Goal: Navigation & Orientation: Find specific page/section

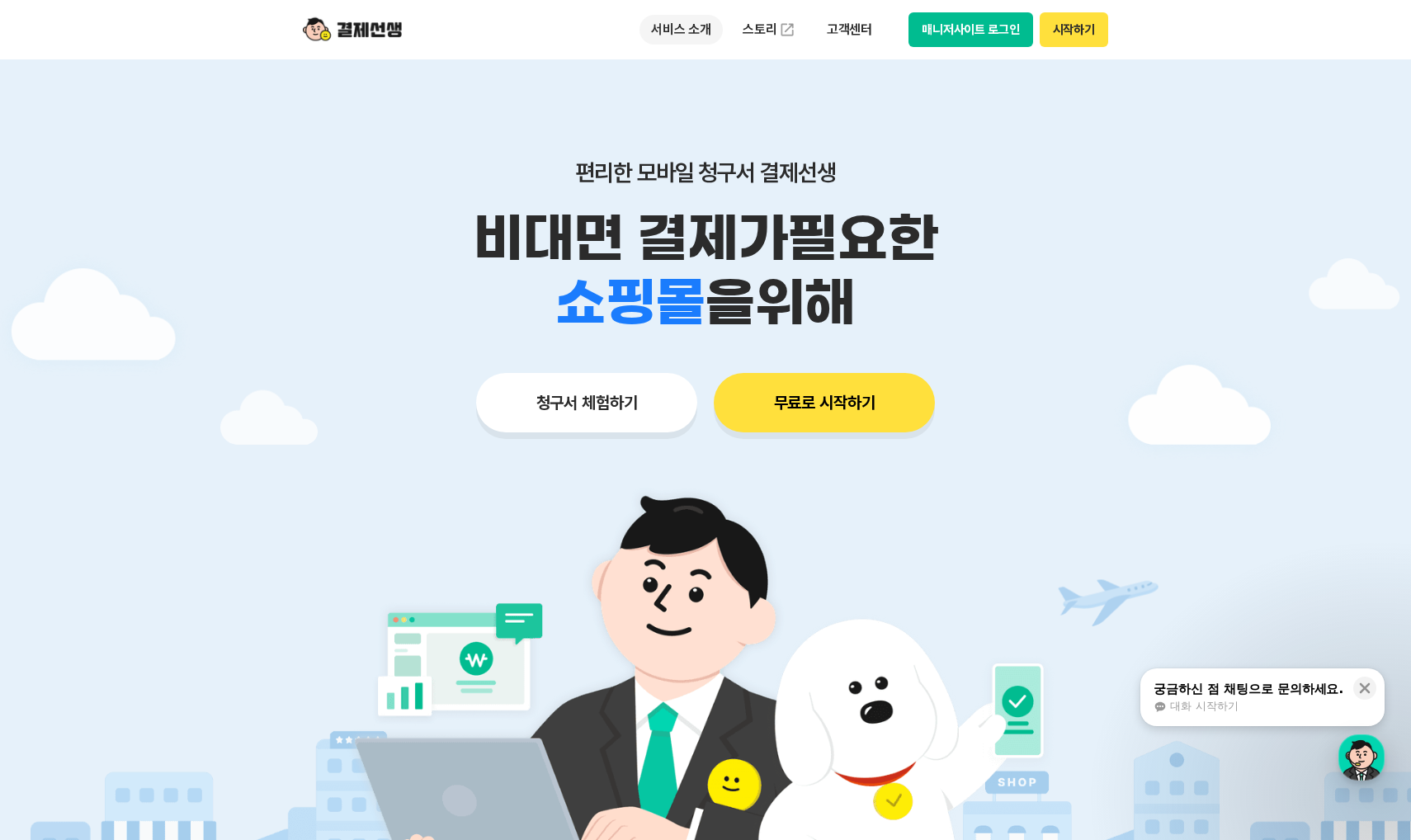
click at [675, 31] on p "서비스 소개" at bounding box center [681, 29] width 83 height 30
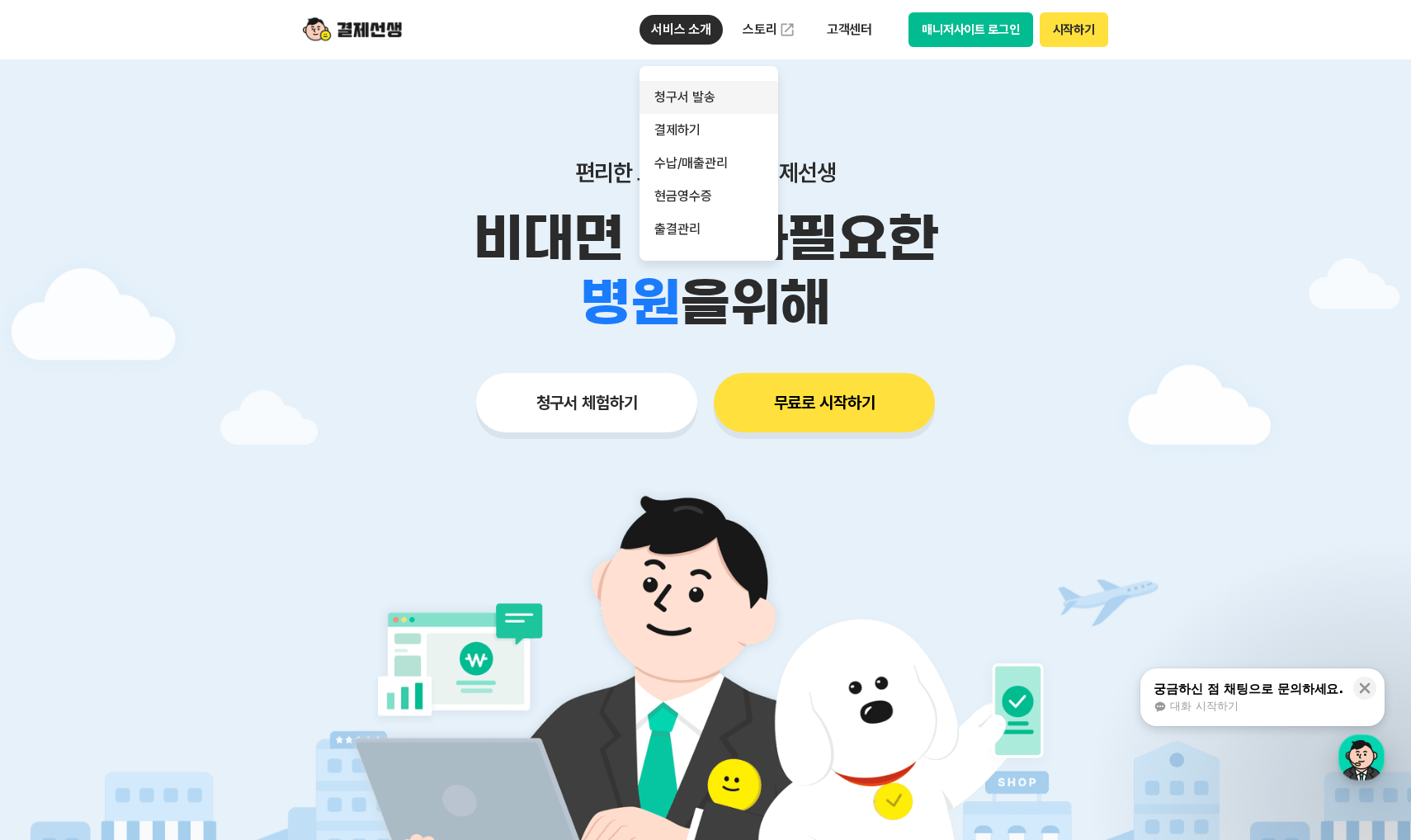
click at [700, 89] on link "청구서 발송" at bounding box center [708, 97] width 139 height 33
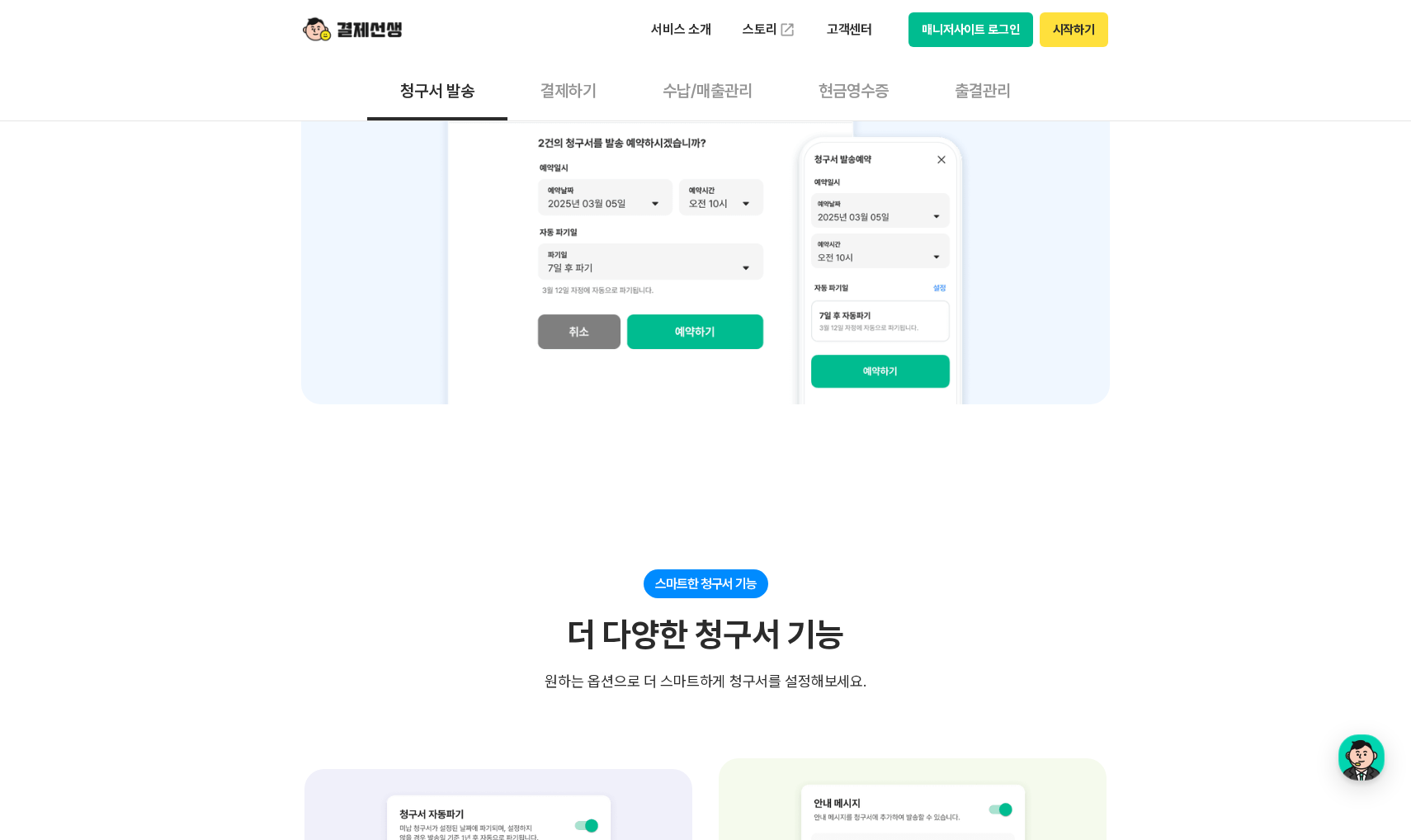
scroll to position [1115, 0]
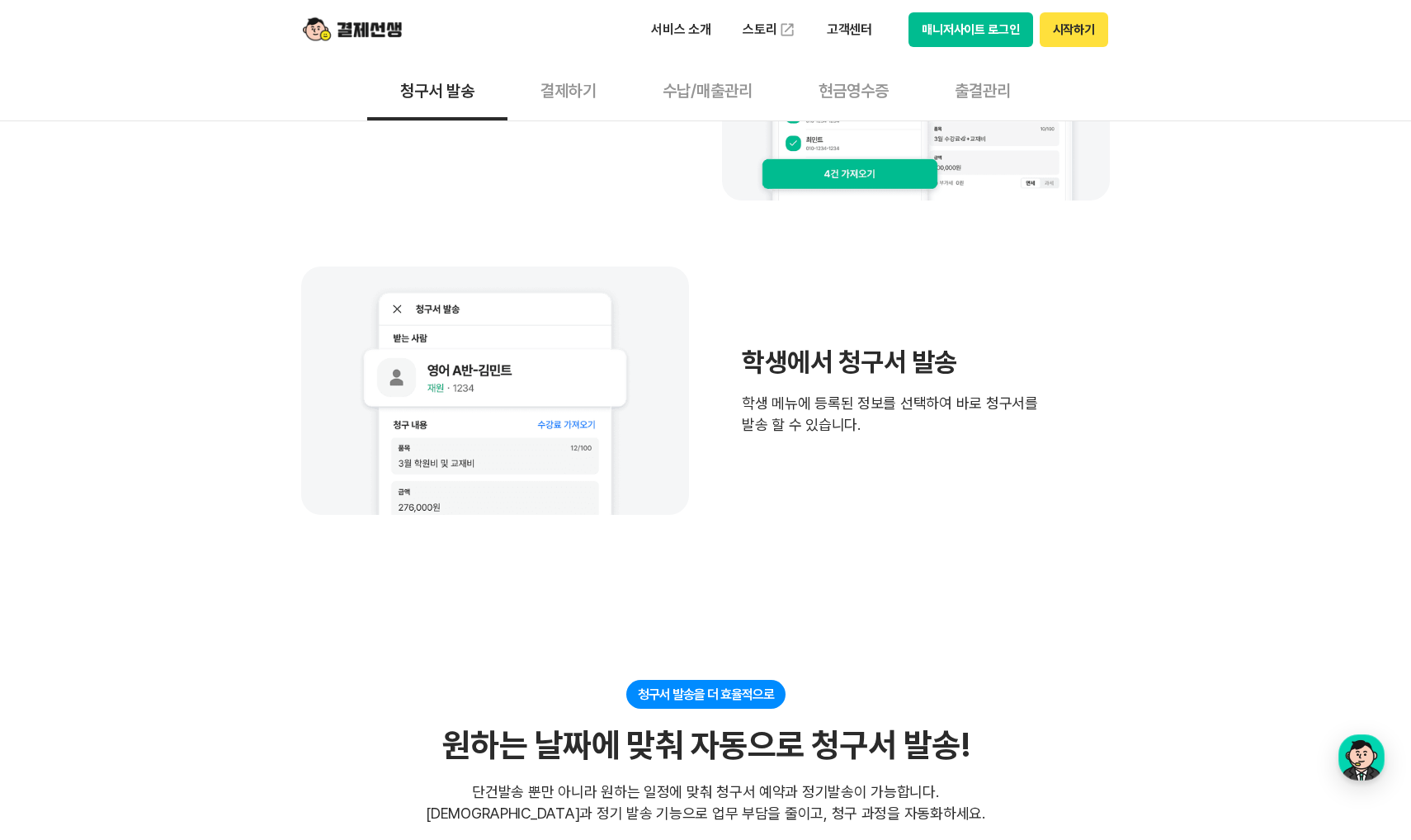
click at [699, 83] on button "수납/매출관리" at bounding box center [707, 89] width 156 height 61
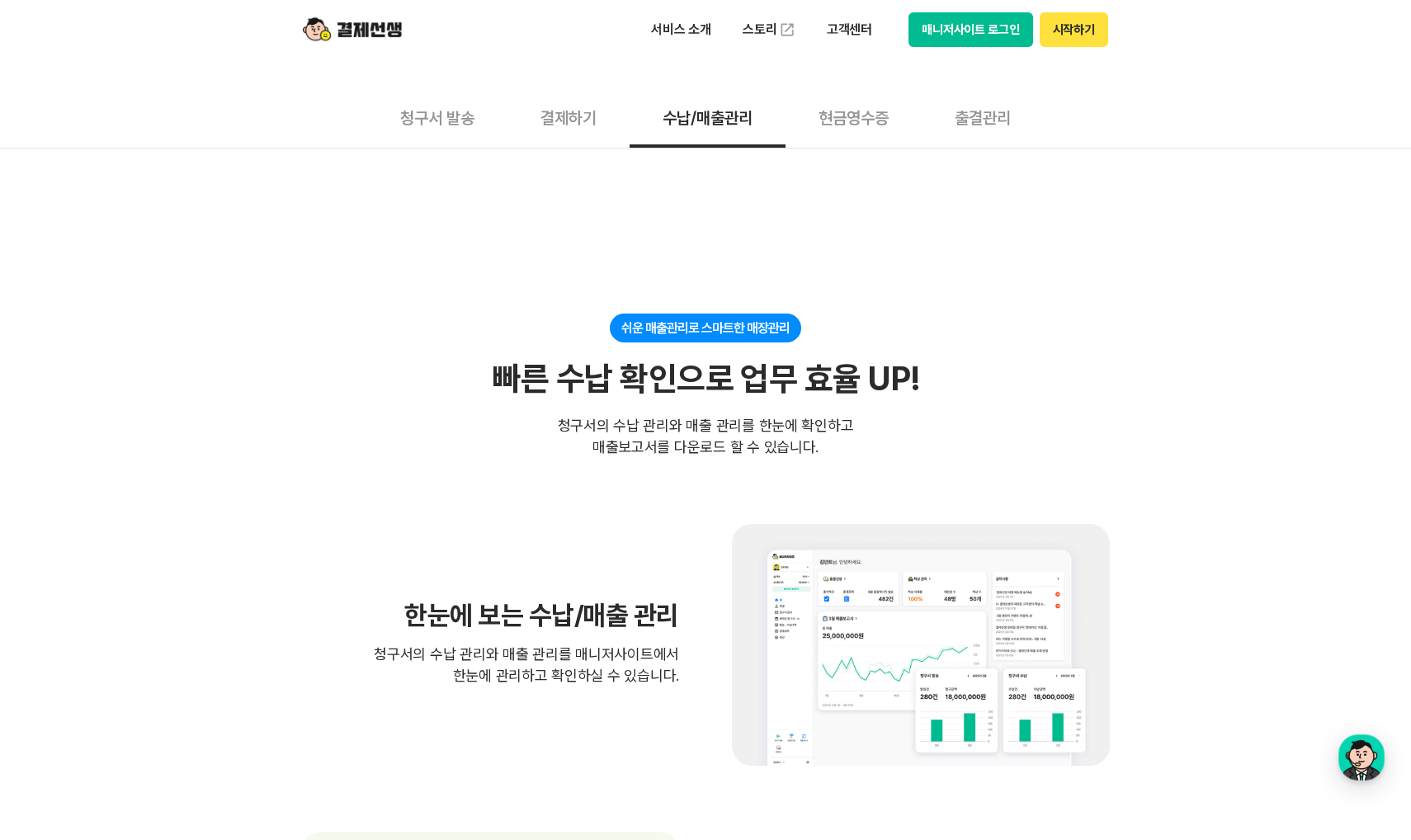
scroll to position [114, 0]
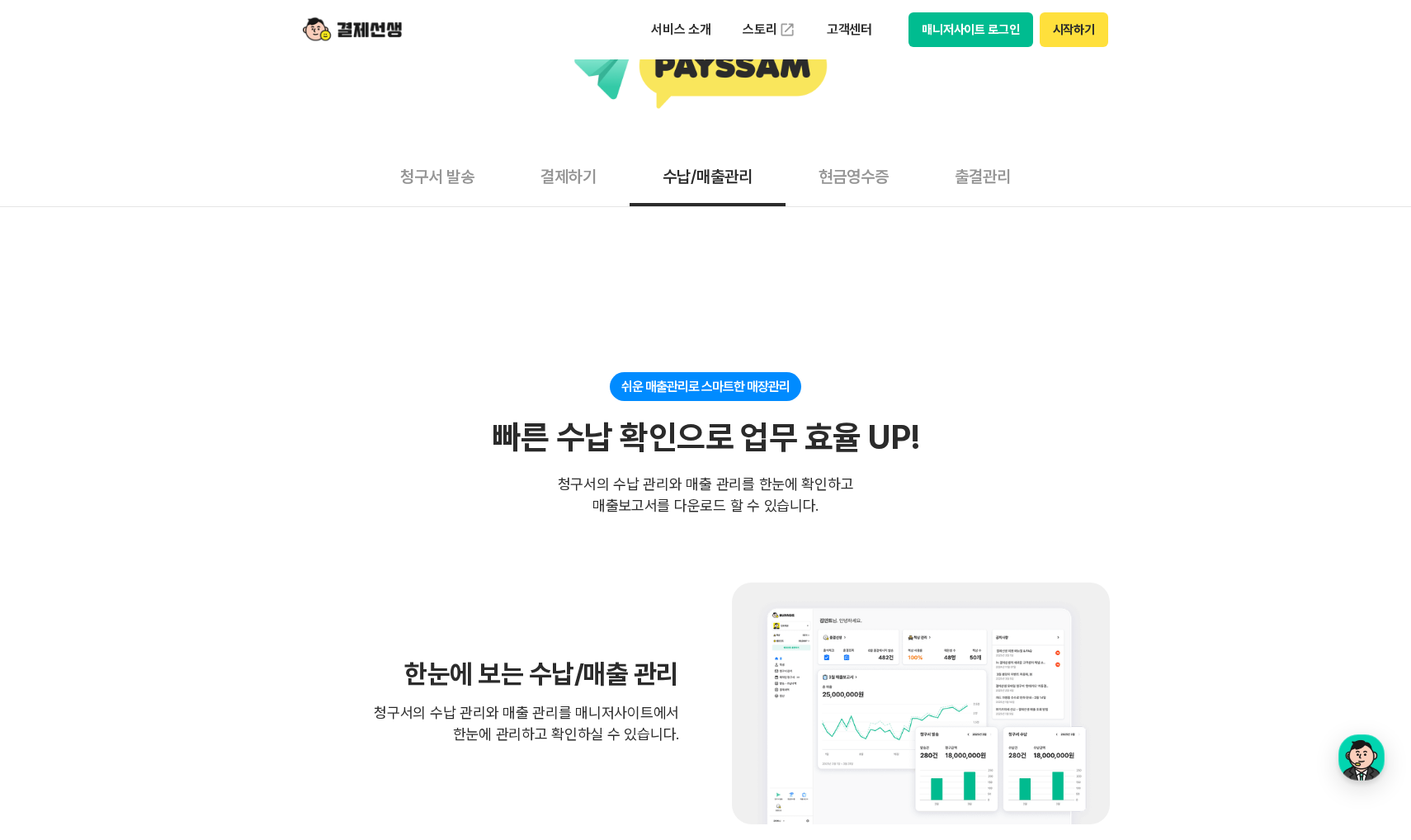
click at [997, 177] on button "출결관리" at bounding box center [983, 176] width 122 height 61
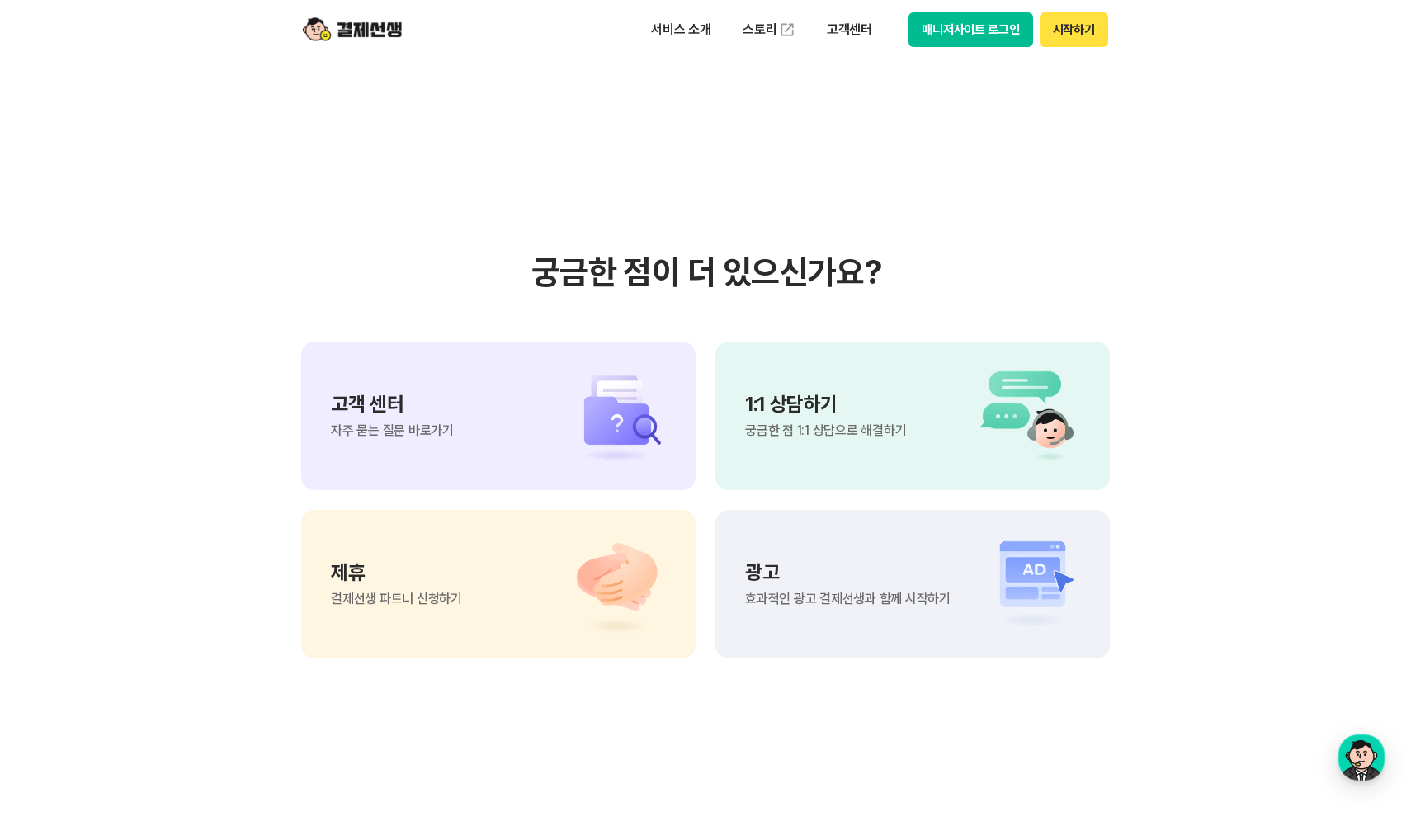
scroll to position [3957, 0]
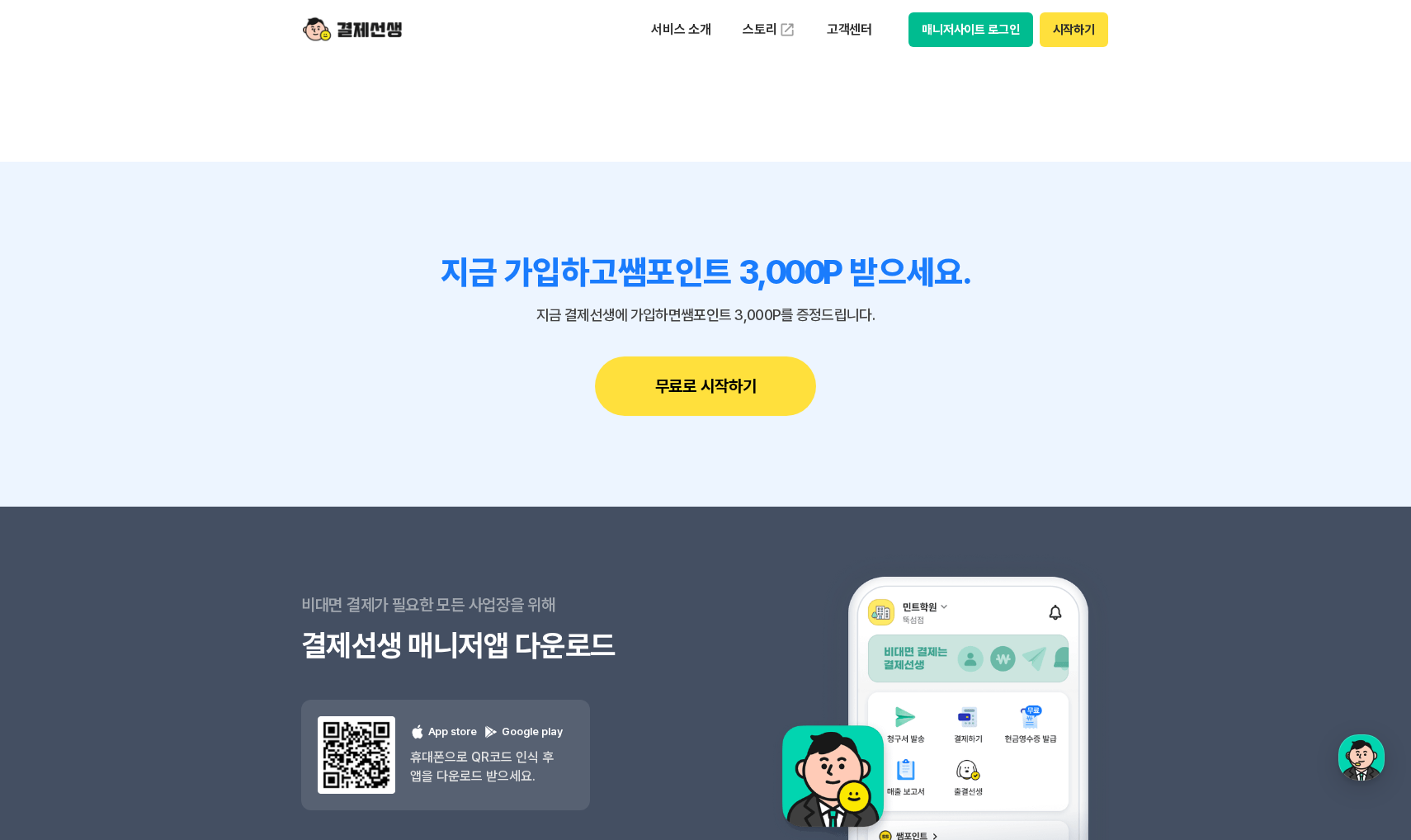
click at [902, 18] on div "서비스 소개 스토리 고객센터 매니저사이트 로그인 시작하기" at bounding box center [873, 30] width 469 height 35
click at [927, 24] on button "매니저사이트 로그인" at bounding box center [970, 30] width 124 height 35
